Goal: Information Seeking & Learning: Learn about a topic

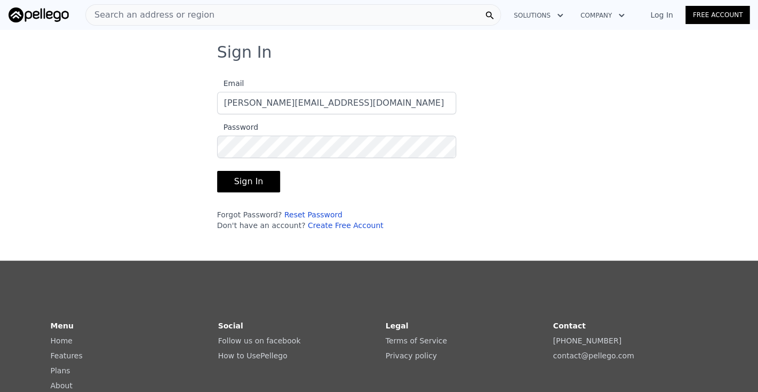
type input "[PERSON_NAME][EMAIL_ADDRESS][DOMAIN_NAME]"
click at [242, 180] on button "Sign In" at bounding box center [248, 181] width 63 height 21
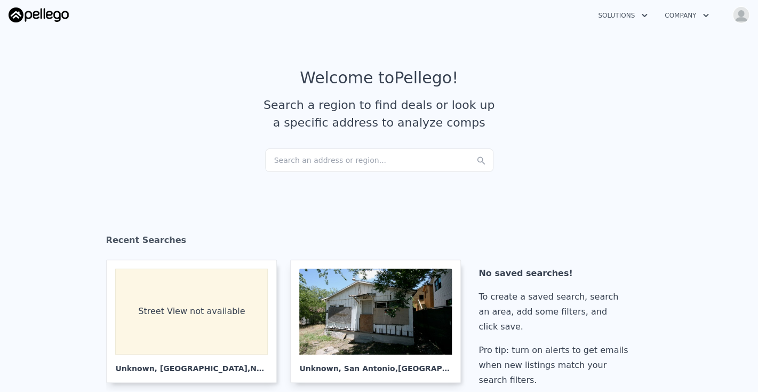
click at [278, 162] on div "Search an address or region..." at bounding box center [379, 159] width 228 height 23
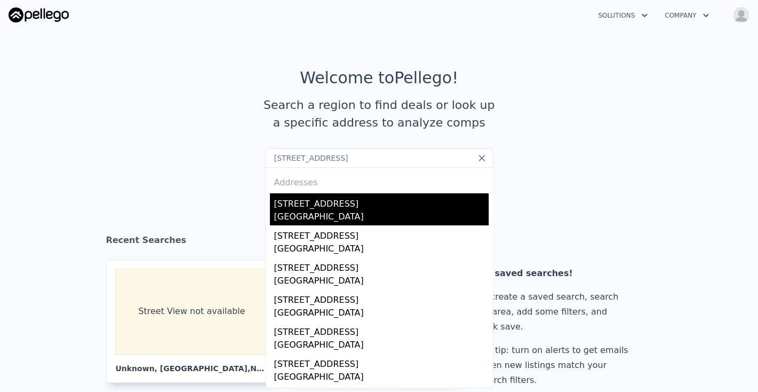
type input "[STREET_ADDRESS]"
click at [326, 211] on div "[GEOGRAPHIC_DATA]" at bounding box center [381, 217] width 214 height 15
